Goal: Task Accomplishment & Management: Manage account settings

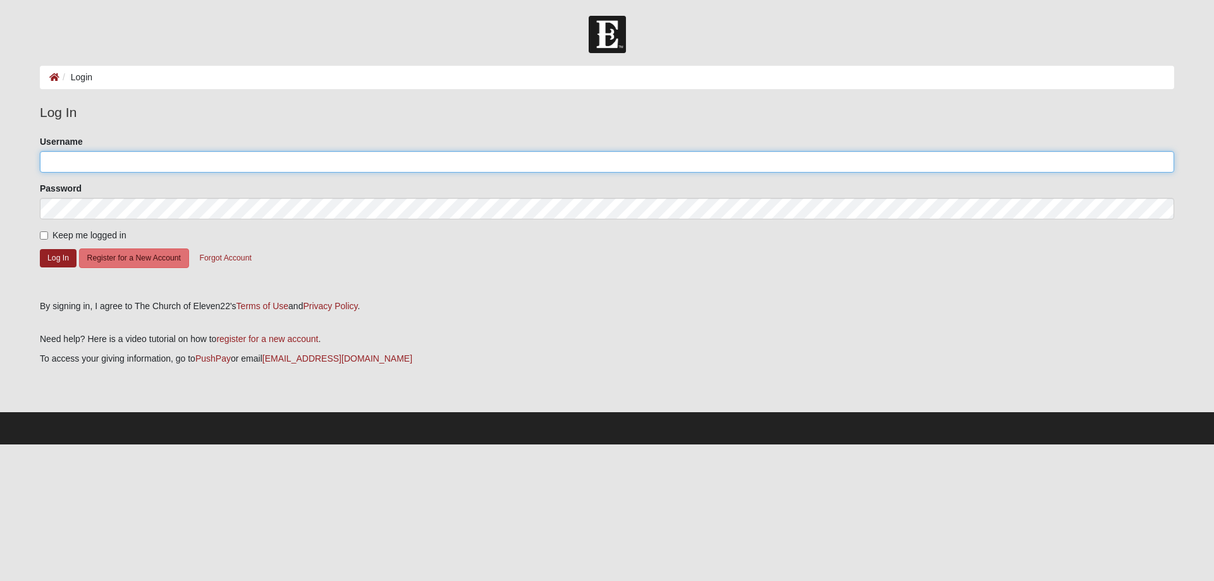
click at [117, 160] on input "Username" at bounding box center [607, 161] width 1134 height 21
type input "[EMAIL_ADDRESS][DOMAIN_NAME]"
click at [64, 254] on button "Log In" at bounding box center [58, 258] width 37 height 18
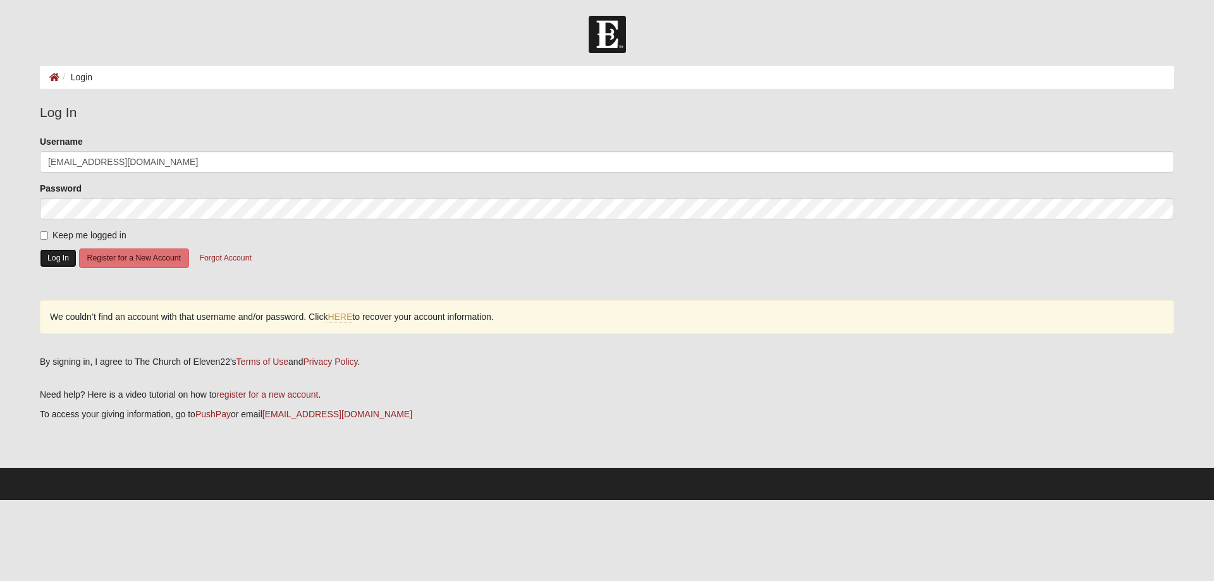
click at [64, 256] on button "Log In" at bounding box center [58, 258] width 37 height 18
click at [49, 259] on button "Log In" at bounding box center [58, 258] width 37 height 18
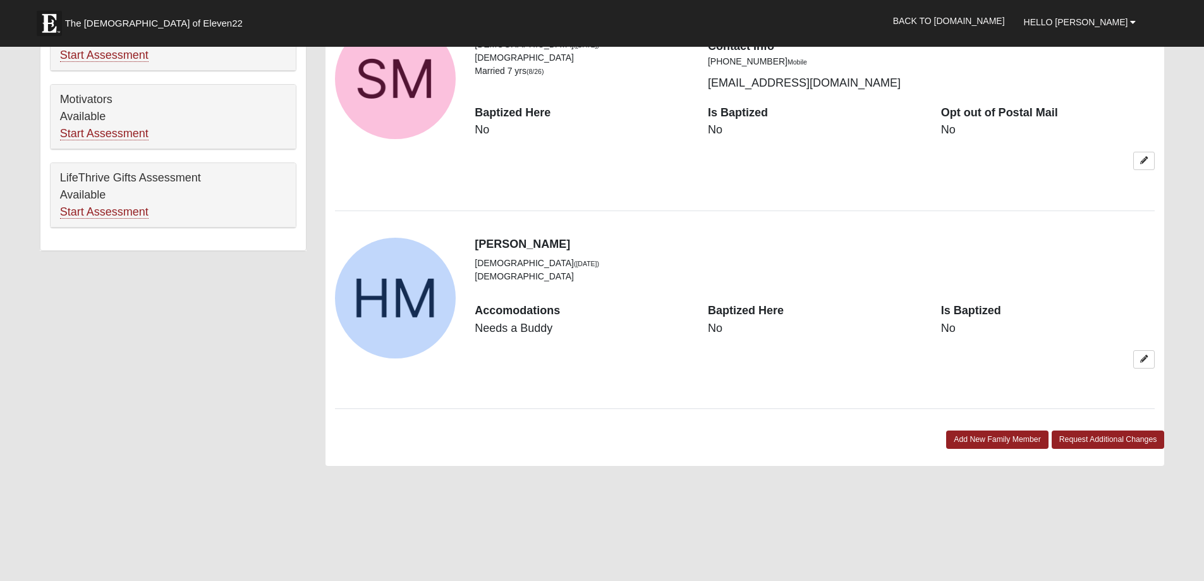
scroll to position [758, 0]
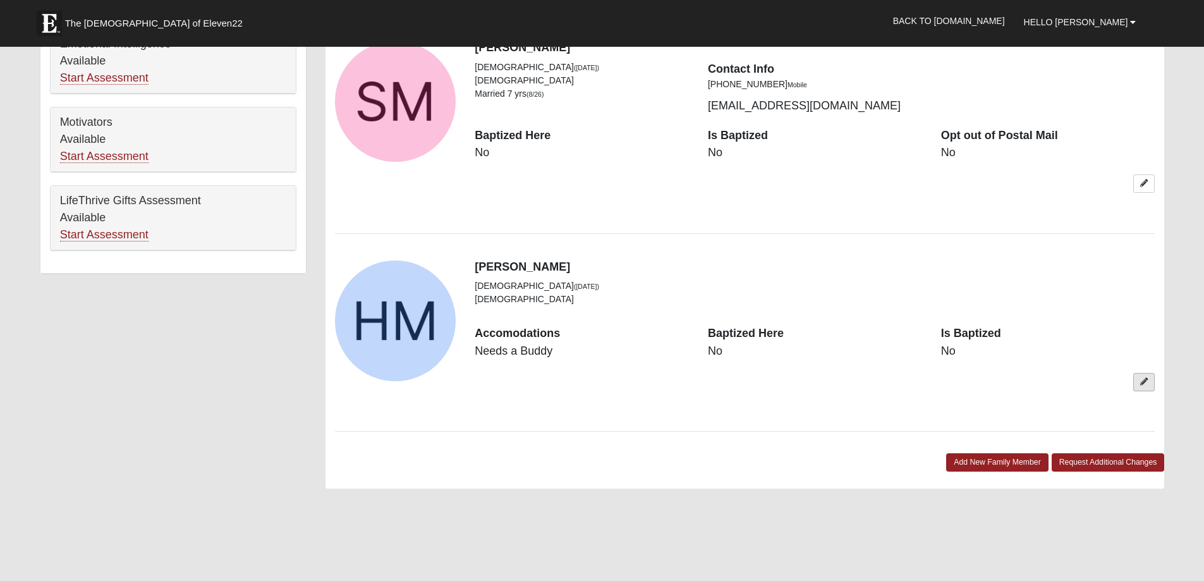
click at [1145, 379] on icon at bounding box center [1144, 382] width 8 height 8
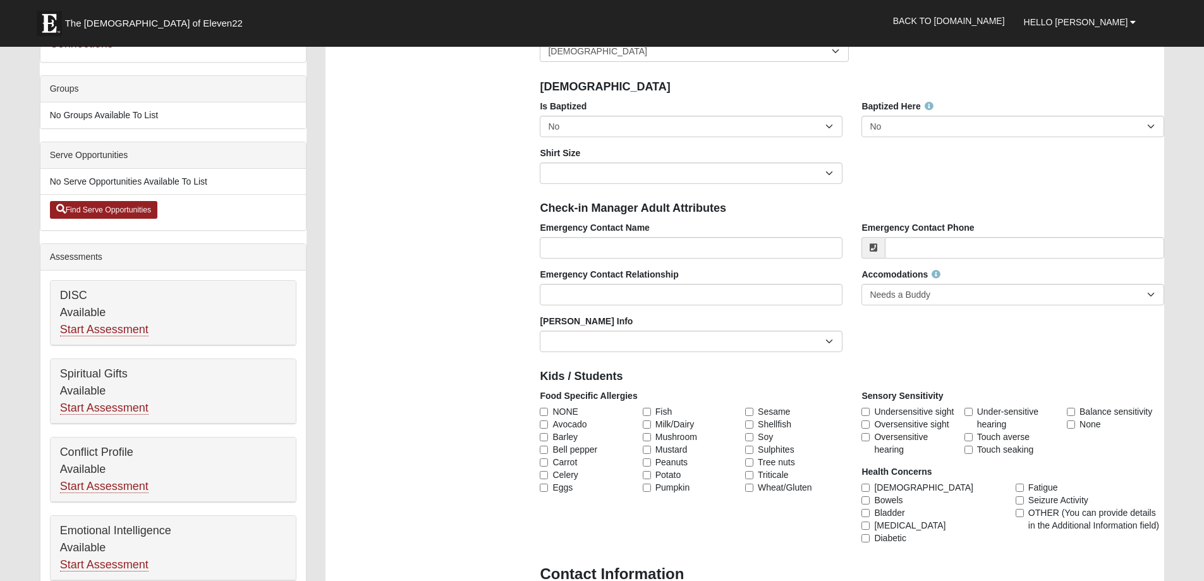
scroll to position [442, 0]
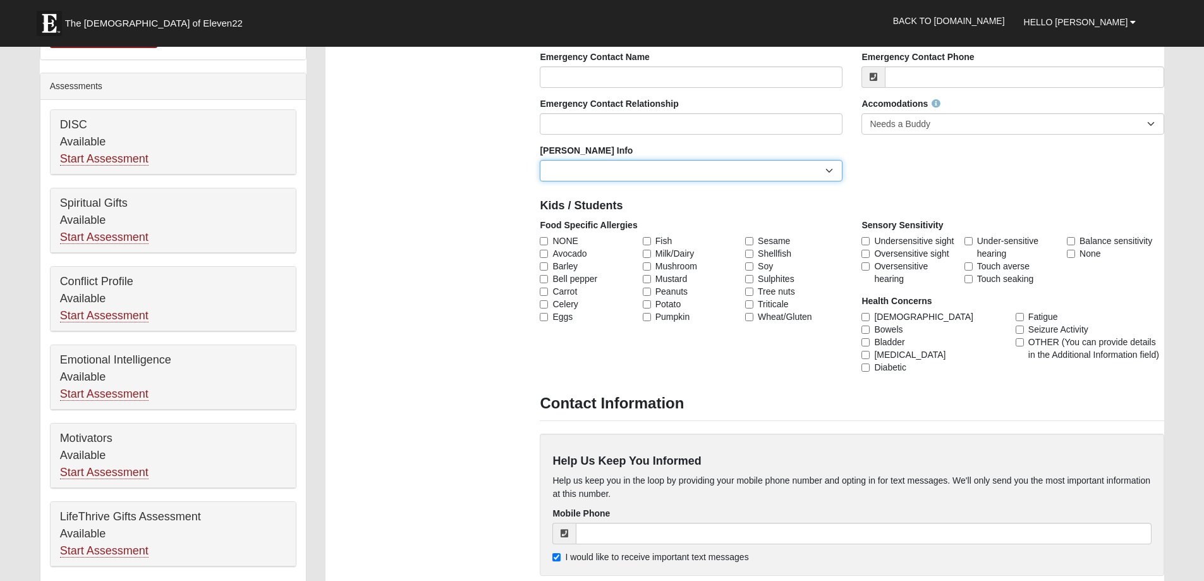
click at [770, 162] on select "Current [PERSON_NAME] Child Current [PERSON_NAME] Parent Former [PERSON_NAME] C…" at bounding box center [691, 170] width 303 height 21
click at [920, 171] on div "Emergency Contact Name Emergency Contact Phone Emergency Contact Relationship A…" at bounding box center [851, 121] width 643 height 140
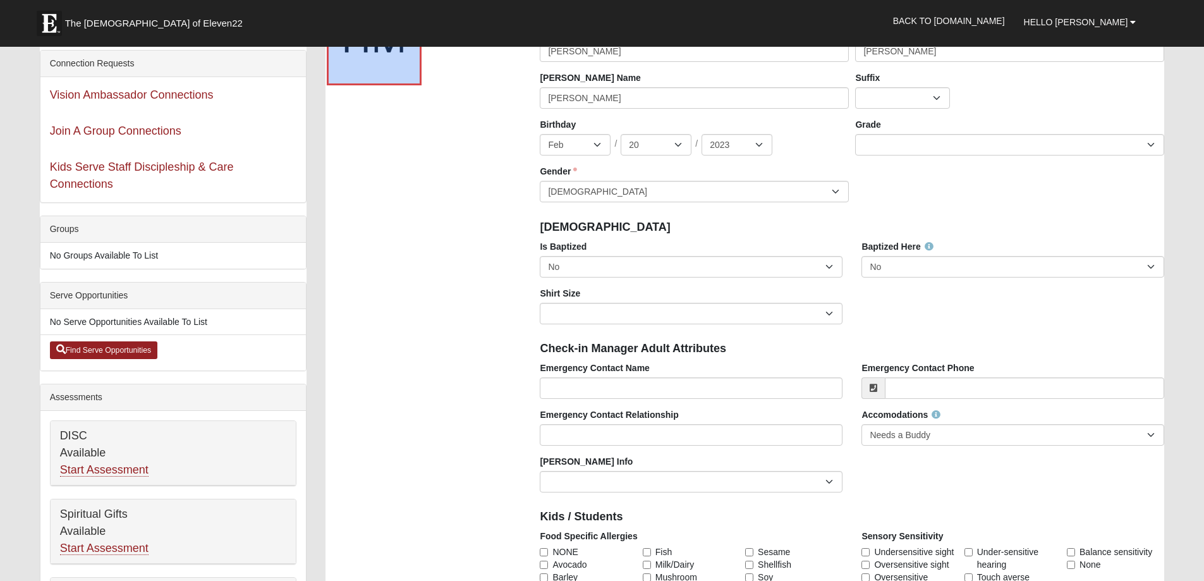
scroll to position [126, 0]
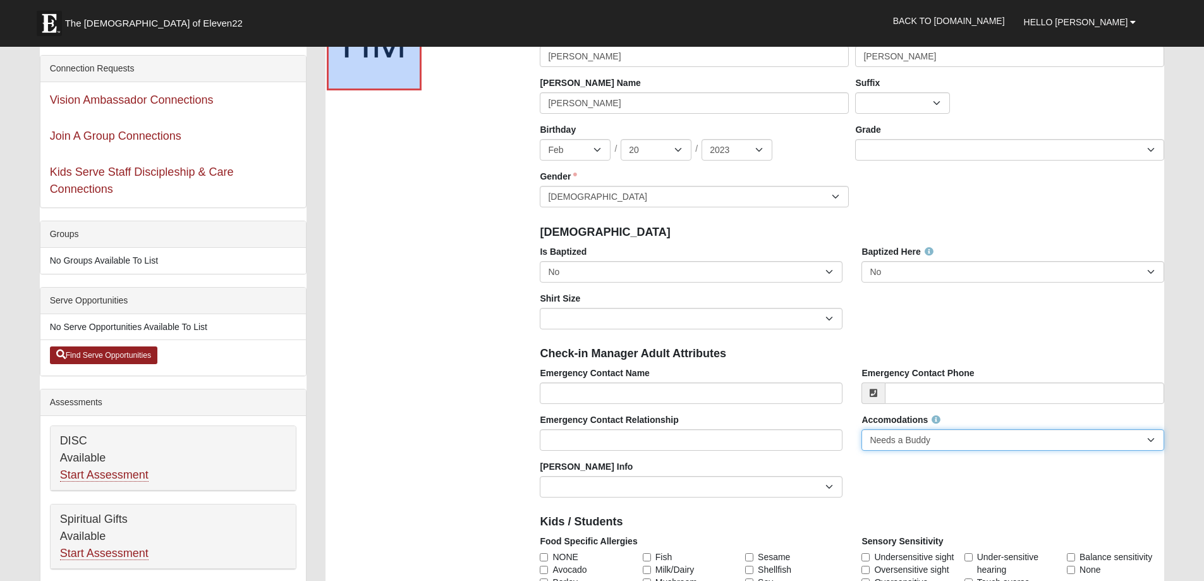
click at [988, 446] on select "None Needed Self Contained Special Needs Needs a Buddy Needs an ASL Interpreter…" at bounding box center [1012, 439] width 303 height 21
click at [1174, 396] on div "Emergency Contact Phone" at bounding box center [1013, 390] width 322 height 47
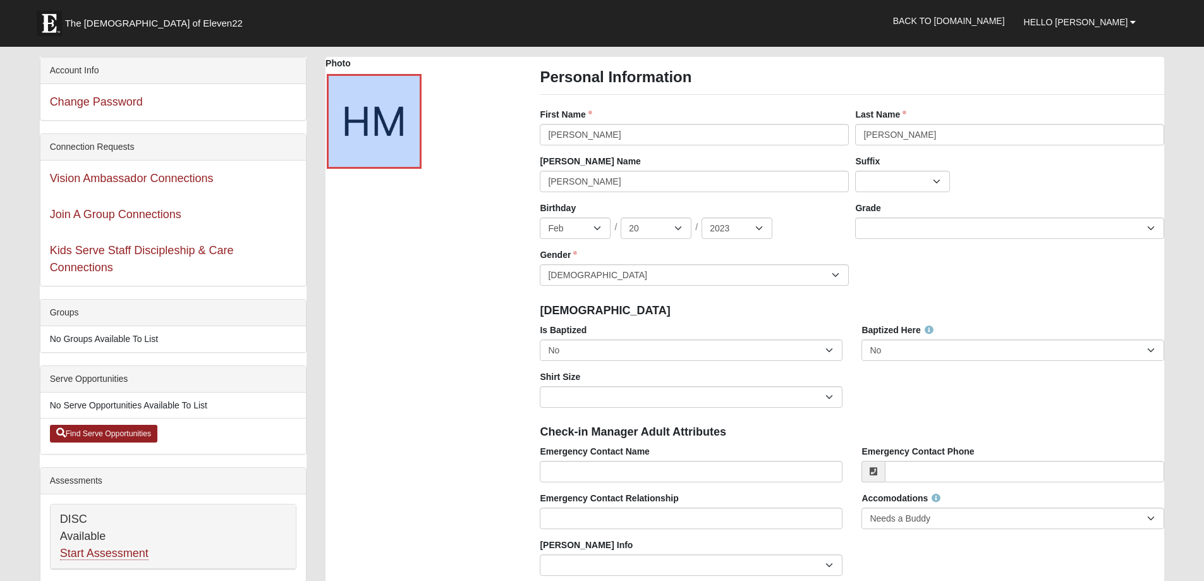
scroll to position [0, 0]
